Goal: Task Accomplishment & Management: Use online tool/utility

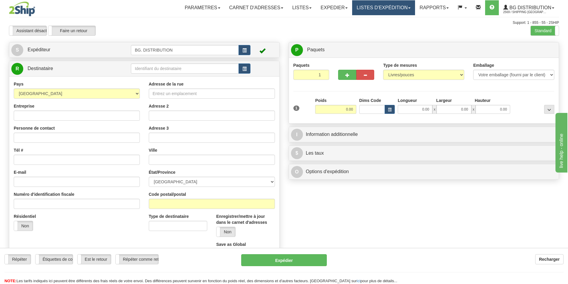
click at [401, 6] on link "LISTES D'EXPÉDITION" at bounding box center [383, 7] width 63 height 15
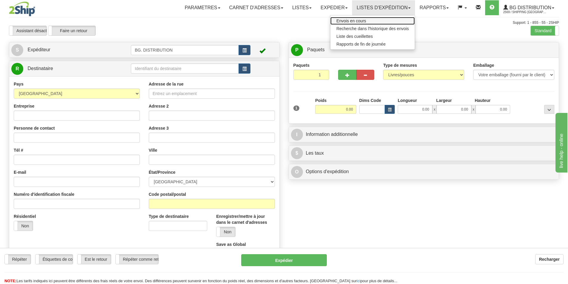
click at [356, 19] on span "Envois en cours" at bounding box center [352, 20] width 30 height 5
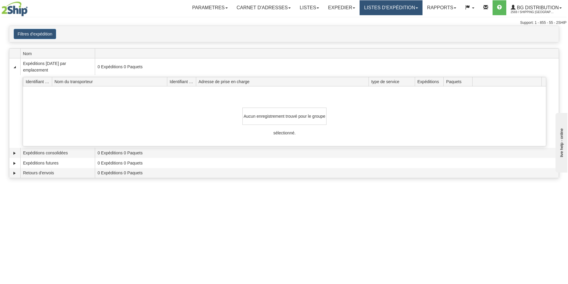
click at [385, 3] on link "LISTES D'EXPÉDITION" at bounding box center [391, 7] width 63 height 15
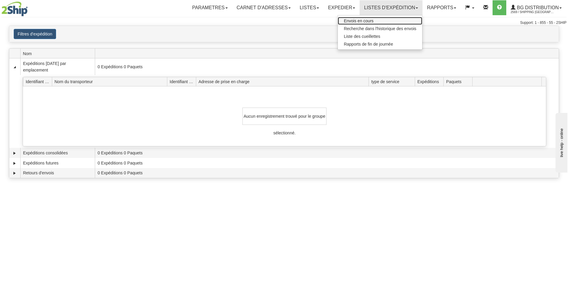
click at [359, 21] on span "Envois en cours" at bounding box center [359, 20] width 30 height 5
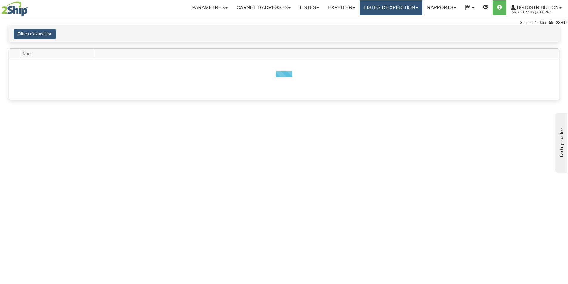
click at [386, 5] on link "LISTES D'EXPÉDITION" at bounding box center [391, 7] width 63 height 15
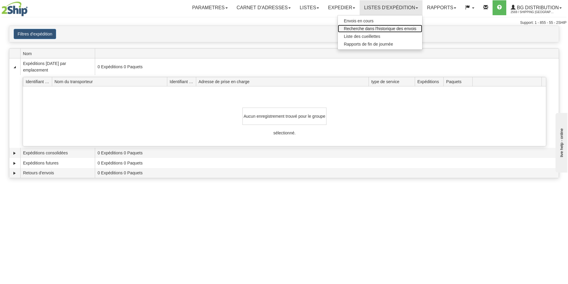
click at [356, 30] on span "Recherche dans l'historique des envois" at bounding box center [380, 28] width 72 height 5
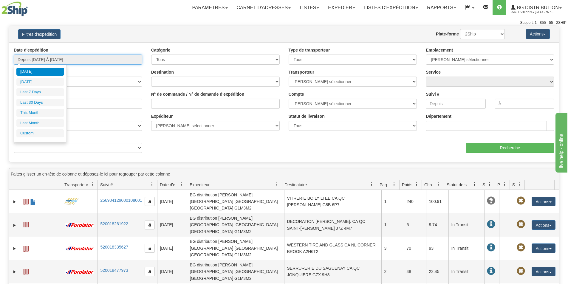
click at [88, 60] on input "Depuis 08/20/2025 À 08/21/2025" at bounding box center [78, 60] width 129 height 10
click at [39, 89] on li "Last 7 Days" at bounding box center [40, 92] width 48 height 8
type input "Depuis 08/15/2025 À 08/21/2025"
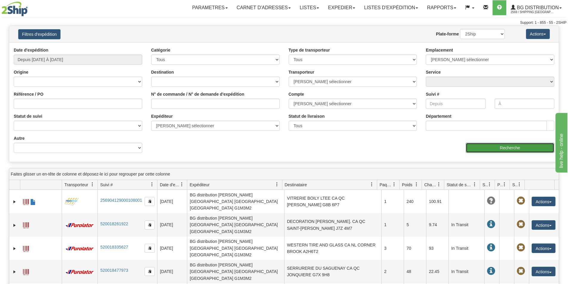
click at [490, 144] on input "Recherche" at bounding box center [510, 148] width 89 height 10
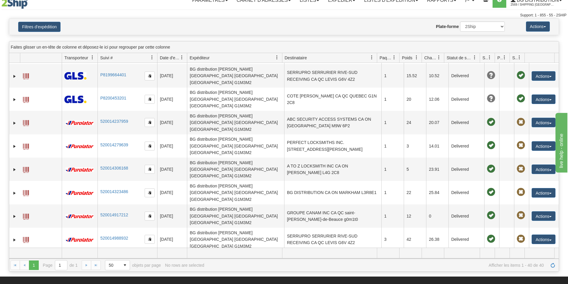
scroll to position [30, 0]
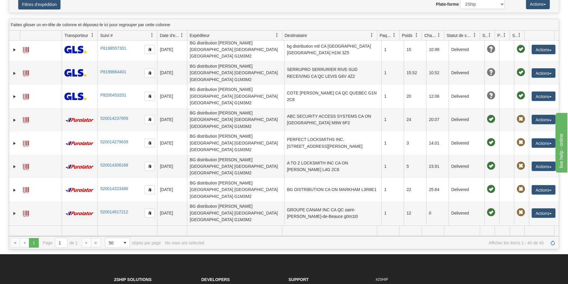
scroll to position [460, 0]
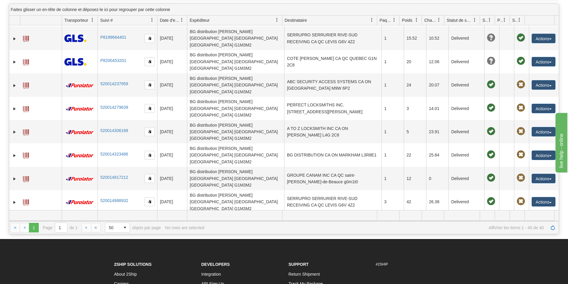
scroll to position [60, 0]
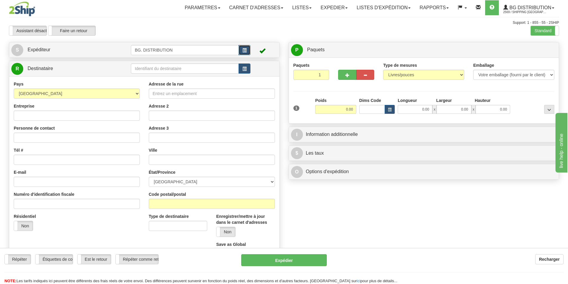
click at [245, 49] on span "button" at bounding box center [245, 51] width 4 height 4
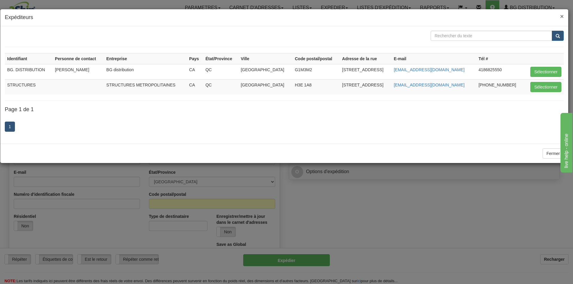
click at [560, 16] on span "×" at bounding box center [562, 16] width 4 height 7
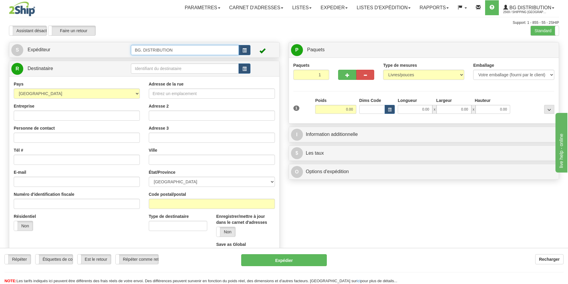
click at [201, 52] on input "BG. DISTRIBUTION" at bounding box center [185, 50] width 108 height 10
drag, startPoint x: 201, startPoint y: 52, endPoint x: 124, endPoint y: 48, distance: 76.5
click at [124, 48] on tr "S Expéditeur BG. DISTRIBUTION" at bounding box center [144, 50] width 266 height 12
click at [246, 47] on button "button" at bounding box center [245, 50] width 12 height 10
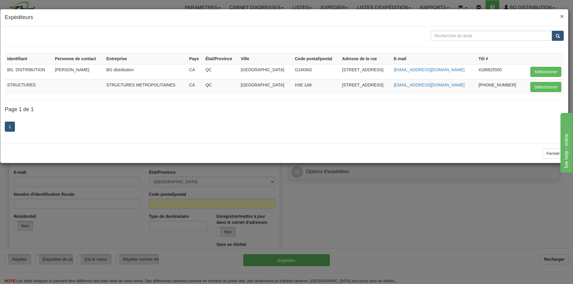
click at [561, 19] on span "×" at bounding box center [562, 16] width 4 height 7
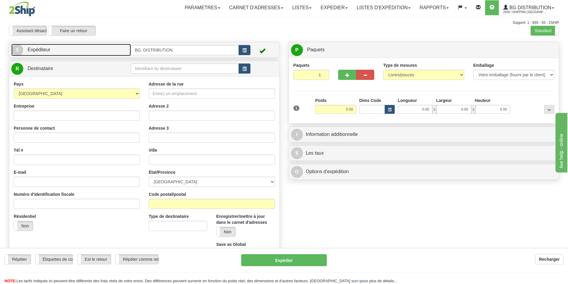
click at [44, 48] on span "Expéditeur" at bounding box center [38, 49] width 23 height 5
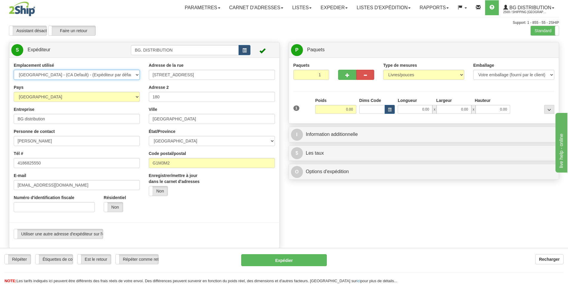
click at [136, 74] on select "[GEOGRAPHIC_DATA] - (CA Default) - (Expéditeur par défaut)" at bounding box center [77, 75] width 126 height 10
drag, startPoint x: 50, startPoint y: 118, endPoint x: 16, endPoint y: 119, distance: 33.7
click at [16, 119] on input "BG distribution" at bounding box center [77, 119] width 126 height 10
type input "SERRUPRO SERRURIER [GEOGRAPHIC_DATA]"
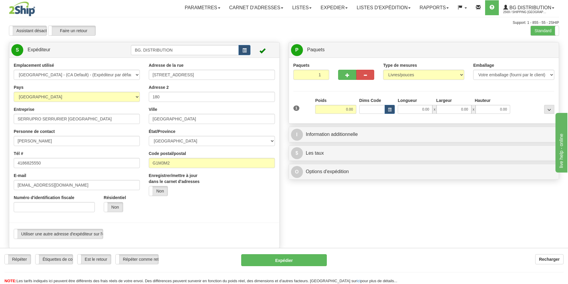
click at [212, 218] on div at bounding box center [144, 223] width 279 height 12
drag, startPoint x: 183, startPoint y: 78, endPoint x: 147, endPoint y: 77, distance: 36.1
click at [147, 77] on div "Adresse de la rue [STREET_ADDRESS] Adresse 2 180 Ville [GEOGRAPHIC_DATA] État/P…" at bounding box center [211, 131] width 135 height 138
type input "5410 BOUL. [PERSON_NAME]"
click at [166, 97] on input "180" at bounding box center [212, 97] width 126 height 10
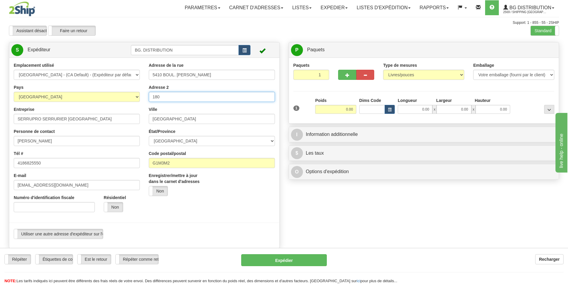
drag, startPoint x: 164, startPoint y: 97, endPoint x: 137, endPoint y: 92, distance: 28.2
click at [141, 94] on div "Emplacement utilisé Quebec City - (CA Default) - (Expéditeur par défaut) Pays […" at bounding box center [144, 152] width 270 height 181
type input "80"
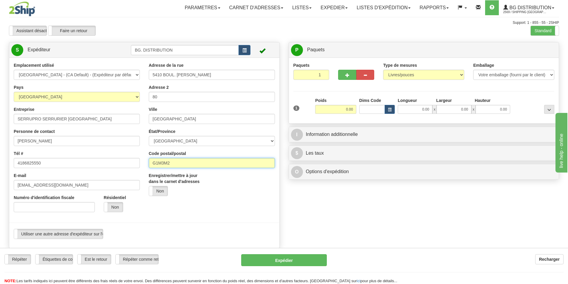
click at [183, 163] on input "G1M3M2" at bounding box center [212, 163] width 126 height 10
drag, startPoint x: 176, startPoint y: 164, endPoint x: 156, endPoint y: 166, distance: 20.1
click at [156, 166] on input "G1M3M2" at bounding box center [212, 163] width 126 height 10
type input "G6V 4Z2"
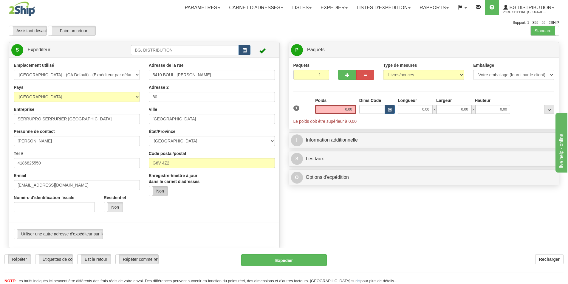
click at [155, 191] on label "Non" at bounding box center [158, 191] width 19 height 10
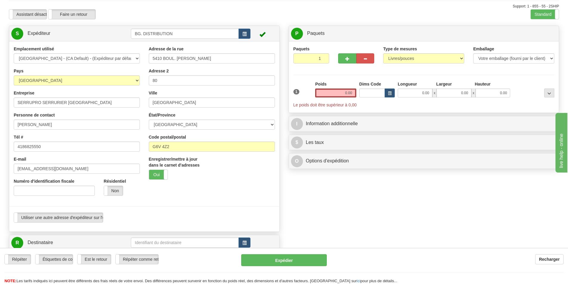
scroll to position [30, 0]
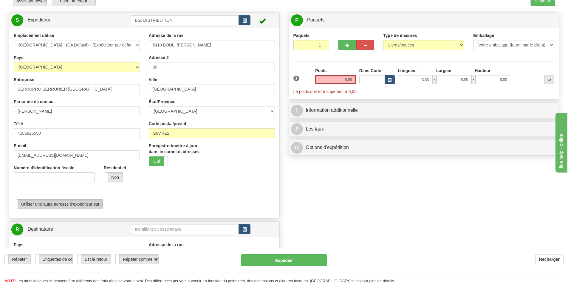
click at [91, 203] on label "Utiliser une autre adresse d'expéditeur sur l'étiquette" at bounding box center [58, 205] width 89 height 10
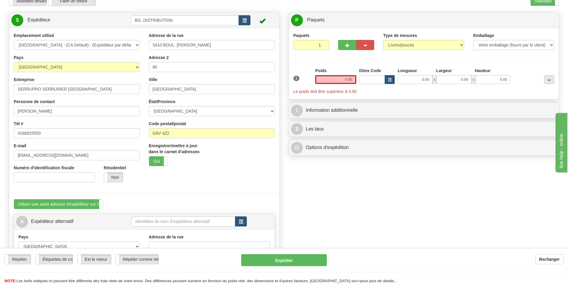
click at [91, 203] on label "Utiliser une autre adresse d'expéditeur sur l'étiquette" at bounding box center [58, 205] width 89 height 10
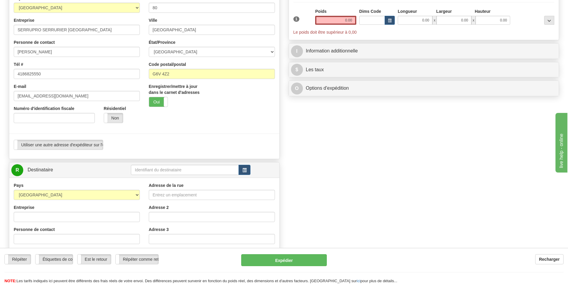
scroll to position [89, 0]
click at [84, 145] on label "Utiliser une autre adresse d'expéditeur sur l'étiquette" at bounding box center [58, 145] width 89 height 10
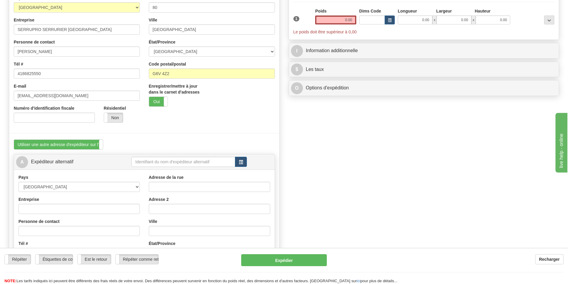
click at [84, 145] on label "Utiliser une autre adresse d'expéditeur sur l'étiquette" at bounding box center [58, 145] width 89 height 10
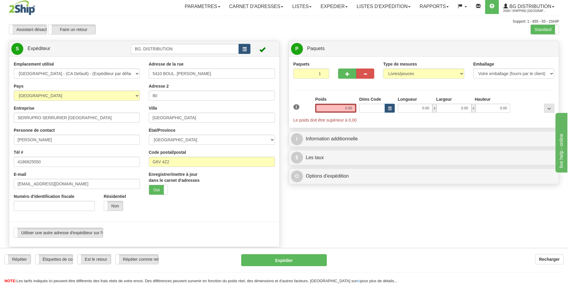
scroll to position [0, 0]
